Goal: Task Accomplishment & Management: Use online tool/utility

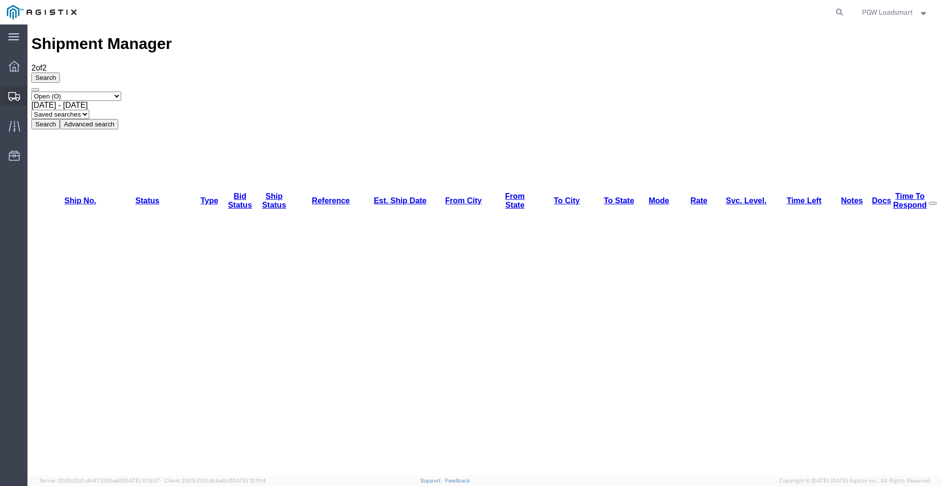
click at [20, 97] on div at bounding box center [13, 96] width 27 height 20
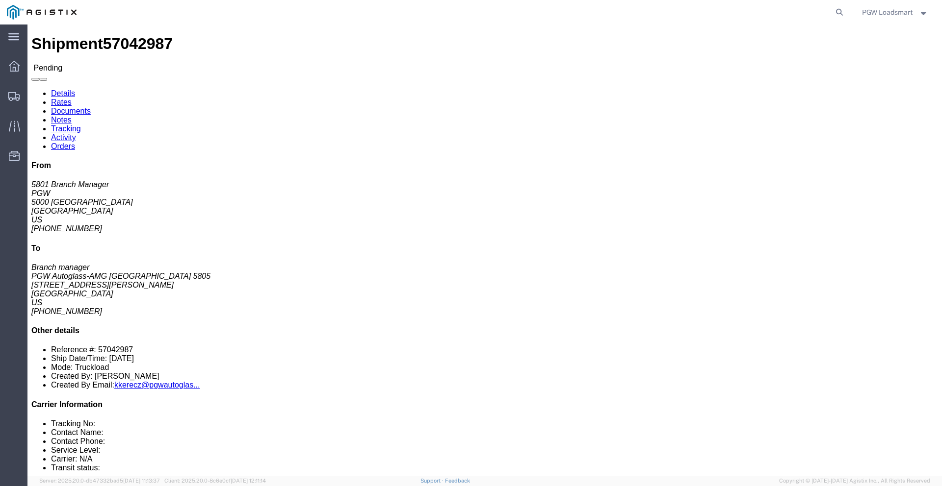
click button "Enter / Modify Bid"
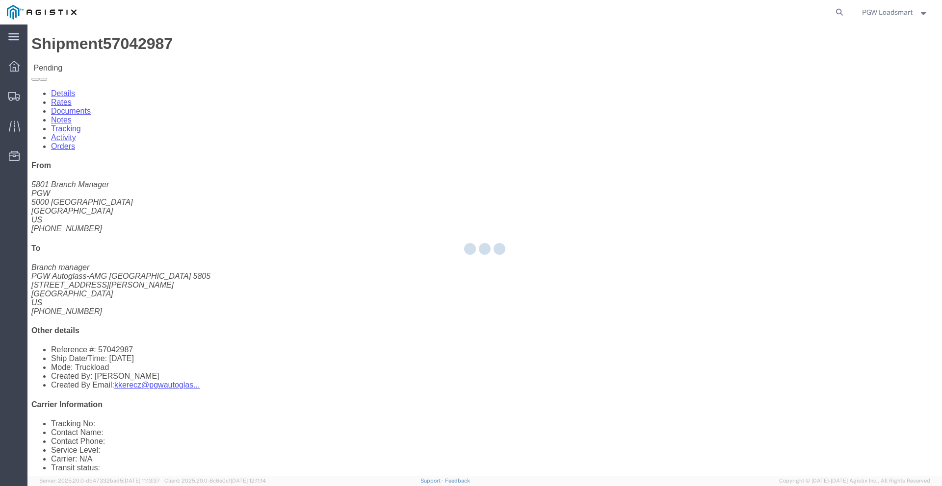
select select "6946"
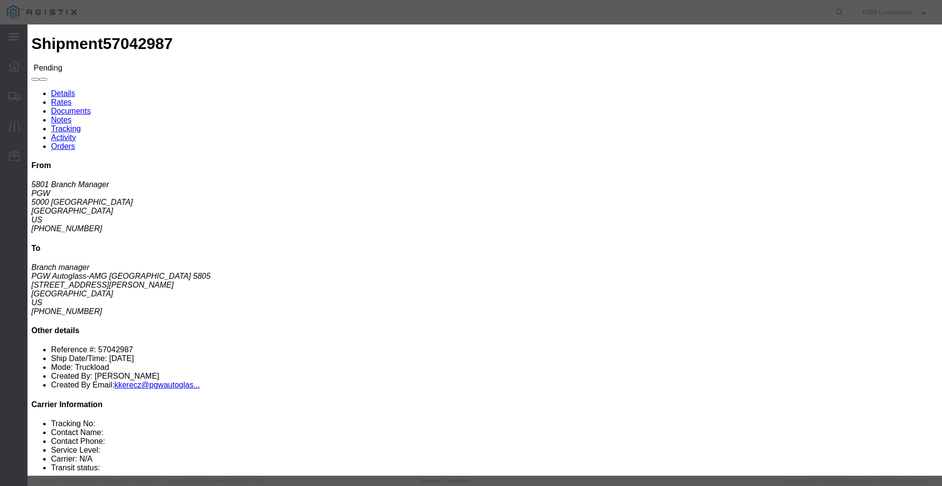
click link "quote_94d7024c8922d7d249ae - Loadsmart Inc - TL Standard 3 - 5 Day"
click div
click icon "button"
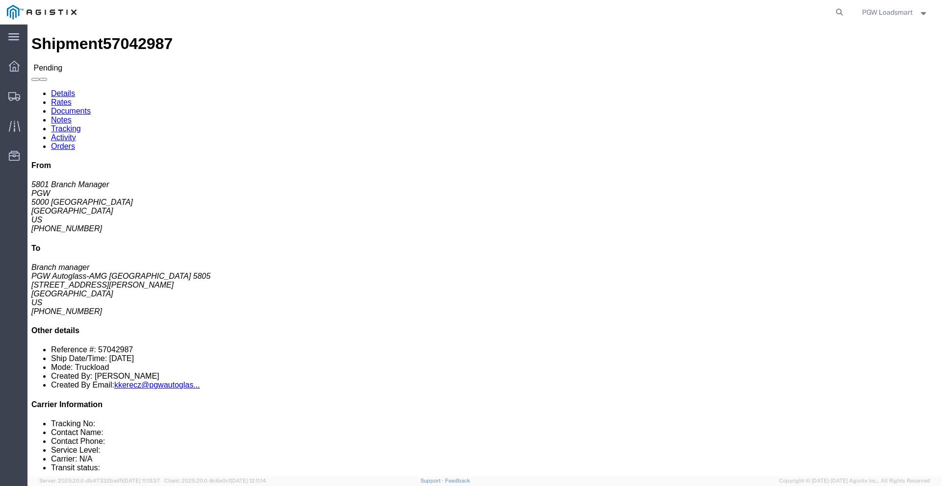
click div "From 5801 Branch Manager PGW [STREET_ADDRESS] [PHONE_NUMBER] To Branch manager …"
click button "Enter / Modify Bid"
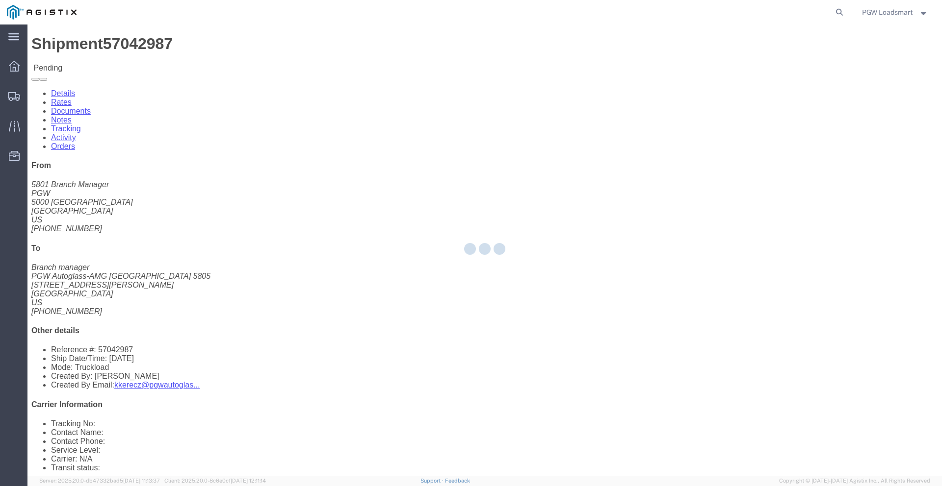
select select "6946"
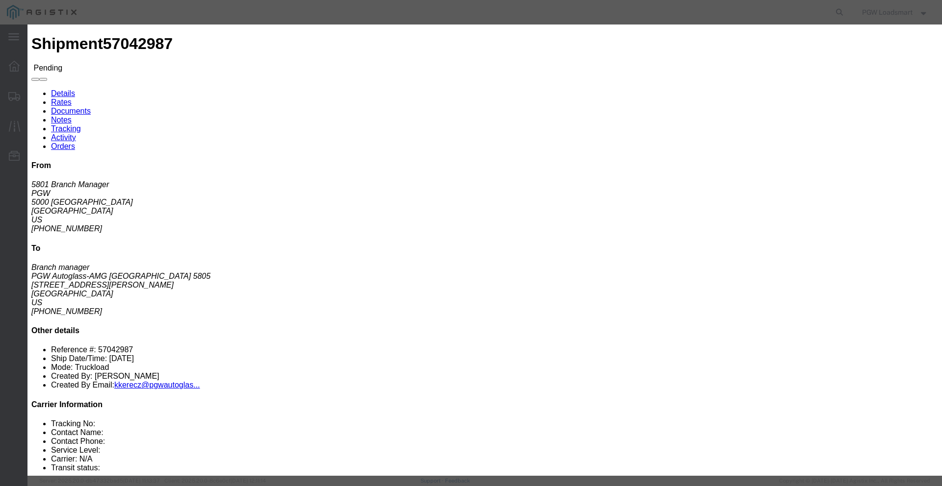
click link "quote_94d7024c8922d7d249ae - Loadsmart Inc - TL Standard 3 - 5 Day"
click button "Submit"
click input "0.00"
type input "0.01"
click button "Submit"
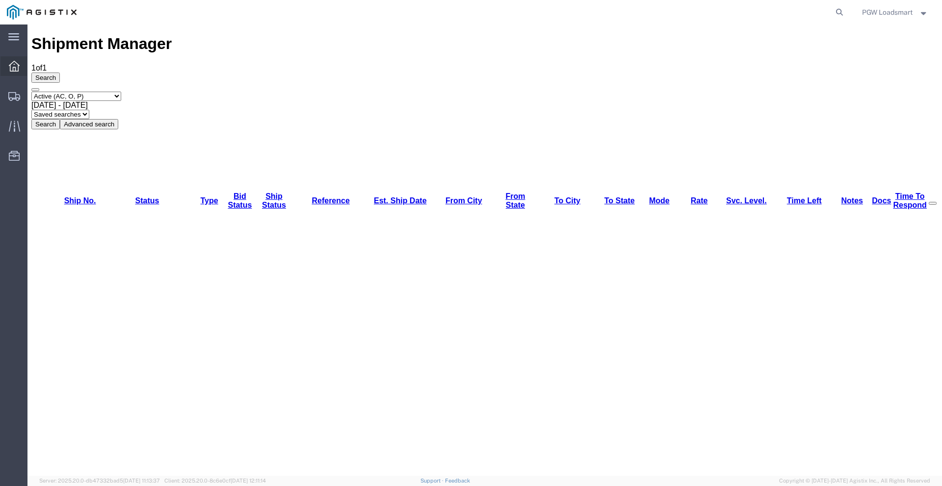
click at [11, 69] on icon at bounding box center [14, 66] width 11 height 11
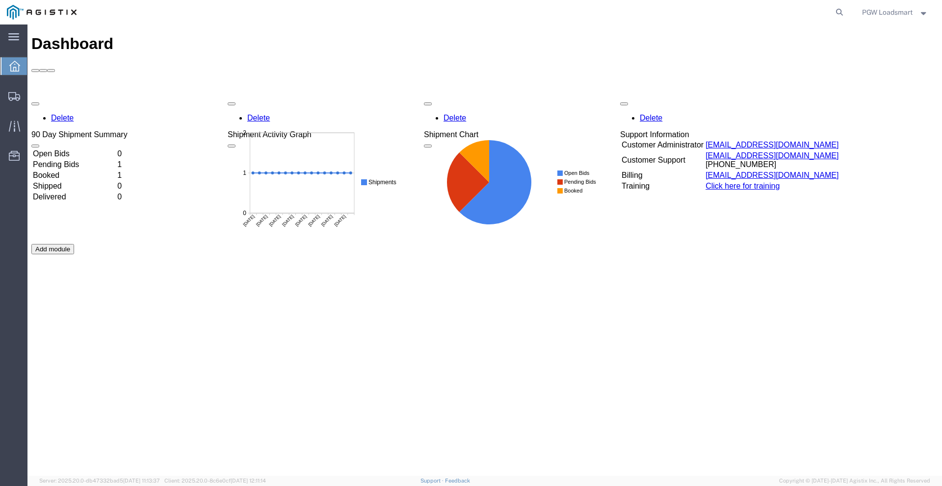
click at [73, 171] on td "Booked" at bounding box center [73, 176] width 83 height 10
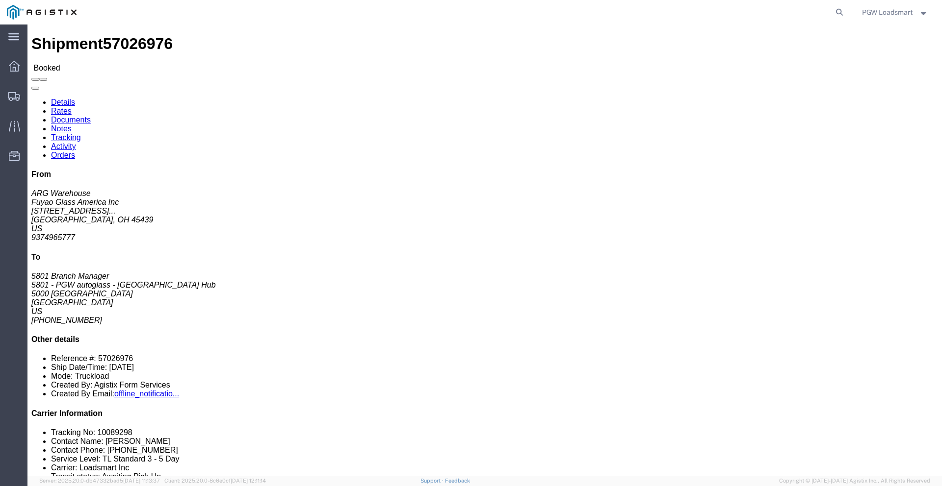
drag, startPoint x: 234, startPoint y: 142, endPoint x: 187, endPoint y: 144, distance: 47.1
click div "Ship To 5801 - PGW autoglass - [GEOGRAPHIC_DATA] (5801 Branch Manager) [STREET_…"
copy address "[PHONE_NUMBER]"
click address "5801 - PGW autoglass - [GEOGRAPHIC_DATA] (5801 Branch Manager) [STREET_ADDRESS]…"
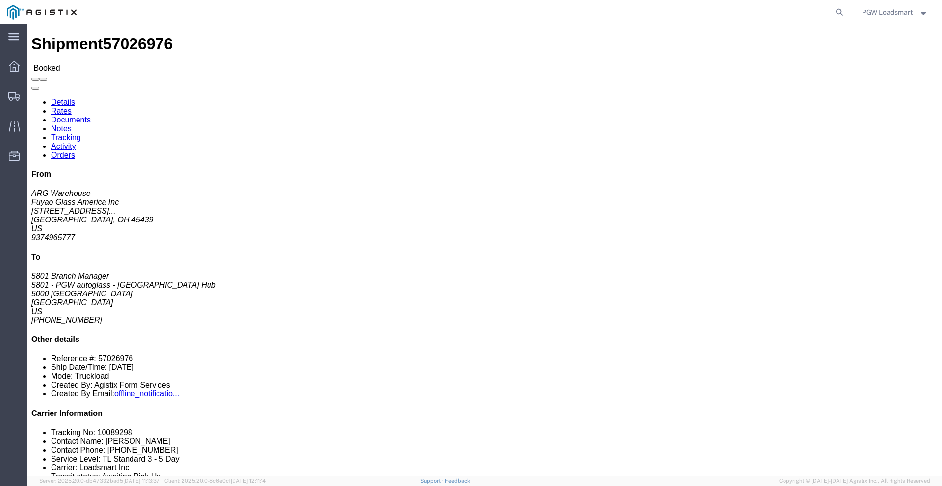
click address "5801 - PGW autoglass - [GEOGRAPHIC_DATA] (5801 Branch Manager) [STREET_ADDRESS]…"
copy address "[PHONE_NUMBER]"
click div "Ship From Fuyao Glass America Inc (ARG Warehouse) FUYA [STREET_ADDRESS][PERSON_…"
drag, startPoint x: 189, startPoint y: 154, endPoint x: 285, endPoint y: 155, distance: 96.6
click address "5801 - PGW autoglass - [GEOGRAPHIC_DATA] (5801 Branch Manager) [STREET_ADDRESS]…"
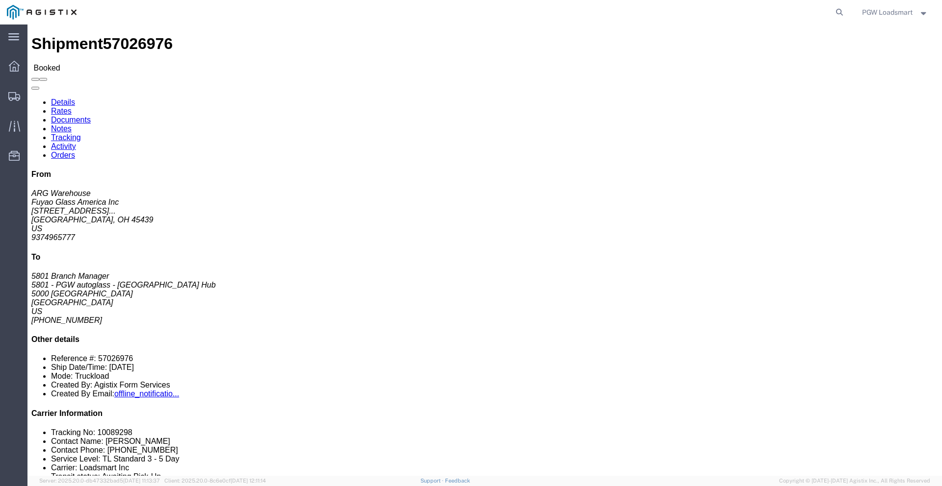
click h4 "Routing & Vehicle Information"
